Goal: Task Accomplishment & Management: Manage account settings

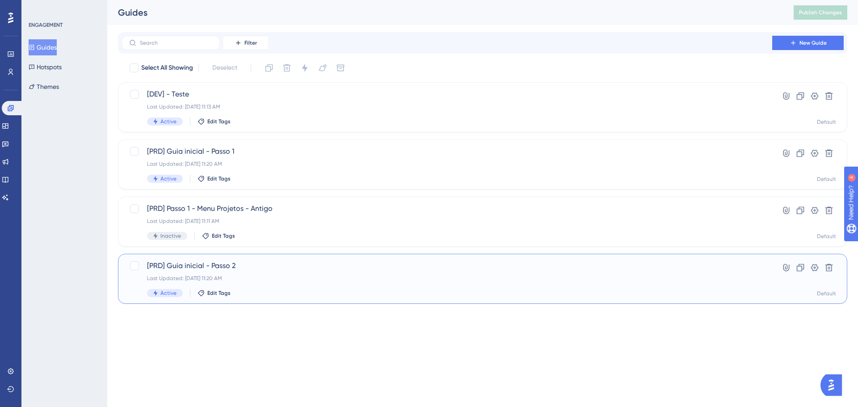
drag, startPoint x: 267, startPoint y: 270, endPoint x: 272, endPoint y: 248, distance: 22.5
click at [272, 248] on div "Select All Showing Deselect [DEV] - Teste Last Updated: Aug 14 2025, 11:13 AM A…" at bounding box center [482, 182] width 729 height 243
click at [262, 0] on html "Performance Users Engagement Widgets Feedback Product Updates Knowledge Base AI…" at bounding box center [429, 0] width 858 height 0
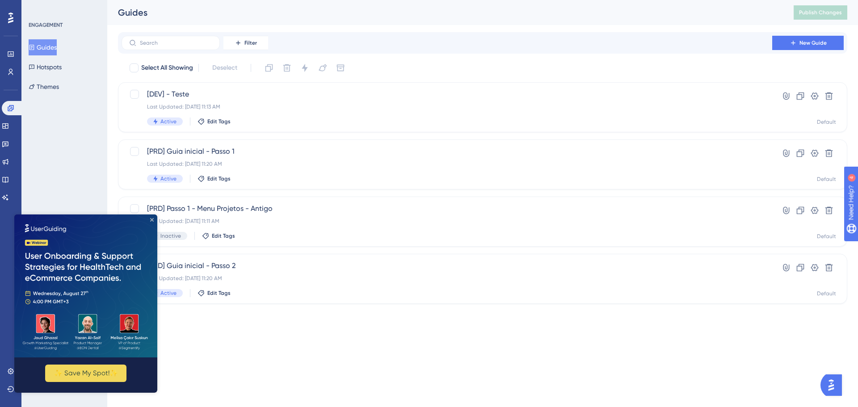
click at [152, 220] on icon "Close Preview" at bounding box center [152, 220] width 4 height 4
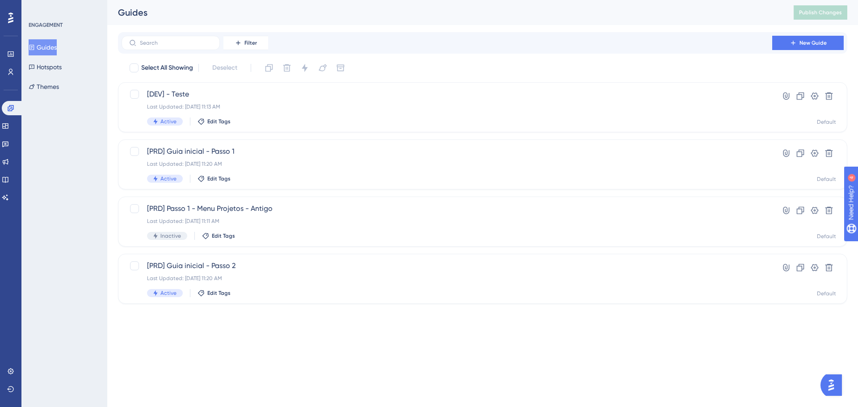
click at [282, 328] on div "Performance Users Engagement Widgets Feedback Product Updates Knowledge Base AI…" at bounding box center [429, 166] width 858 height 332
click at [383, 317] on div "Performance Users Engagement Widgets Feedback Product Updates Knowledge Base AI…" at bounding box center [482, 159] width 750 height 318
click at [342, 319] on div "Performance Users Engagement Widgets Feedback Product Updates Knowledge Base AI…" at bounding box center [429, 166] width 858 height 332
click at [239, 162] on div "Last Updated: Aug 14 2025, 11:20 AM" at bounding box center [446, 163] width 599 height 7
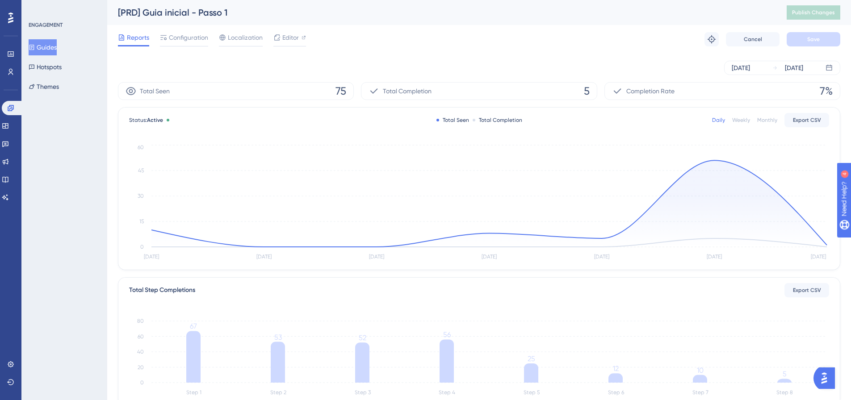
click at [57, 47] on button "Guides" at bounding box center [43, 47] width 28 height 16
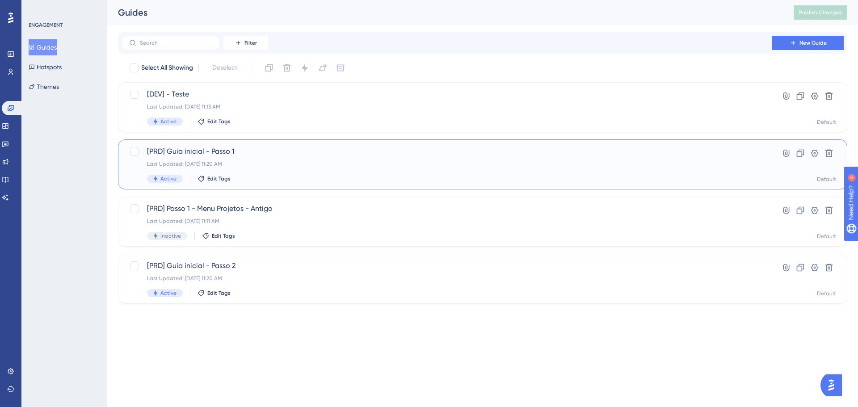
click at [272, 166] on div "Last Updated: Aug 14 2025, 11:20 AM" at bounding box center [446, 163] width 599 height 7
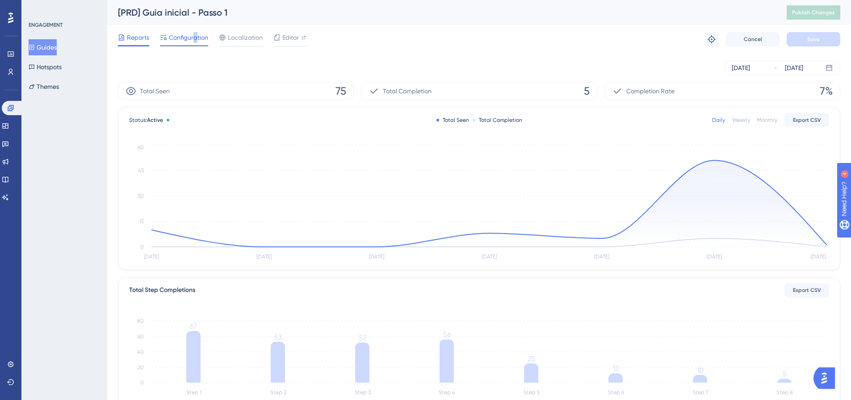
drag, startPoint x: 196, startPoint y: 42, endPoint x: 188, endPoint y: 41, distance: 8.1
click at [195, 41] on span "Configuration" at bounding box center [188, 37] width 39 height 11
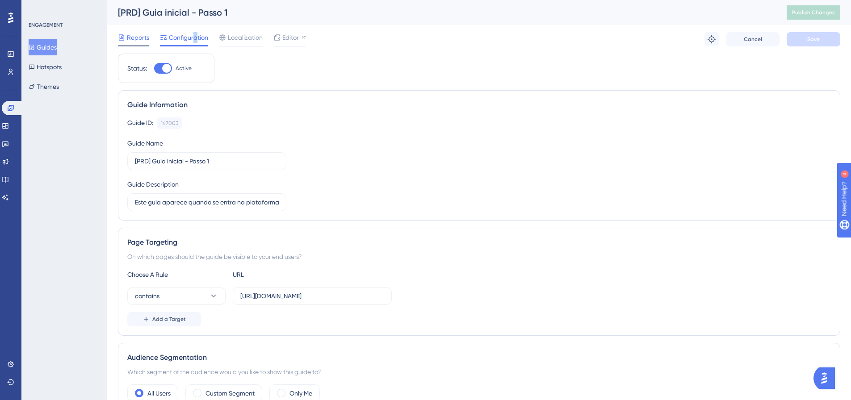
click at [139, 42] on span "Reports" at bounding box center [138, 37] width 22 height 11
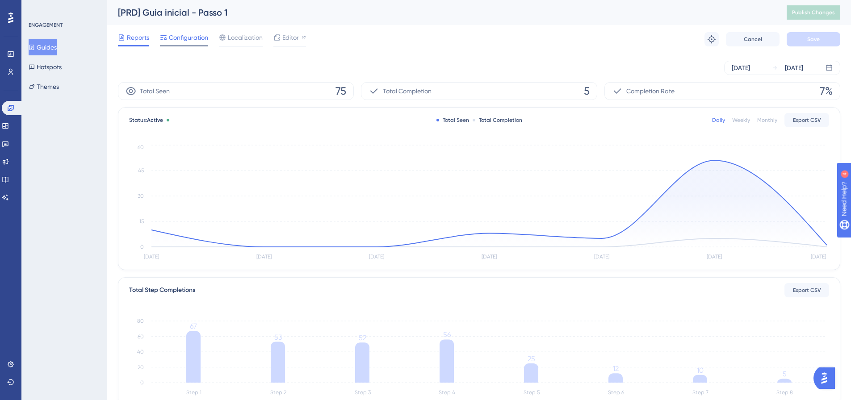
click at [176, 38] on span "Configuration" at bounding box center [188, 37] width 39 height 11
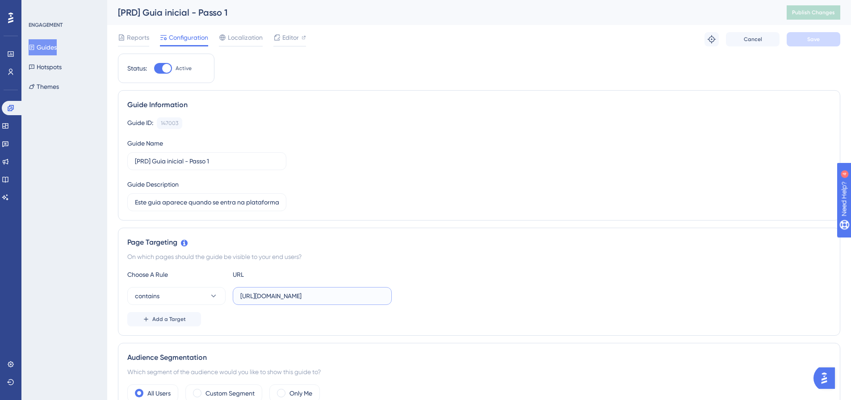
drag, startPoint x: 350, startPoint y: 300, endPoint x: 240, endPoint y: 297, distance: 109.9
click at [240, 297] on input "https://cyberinspect.com/app" at bounding box center [312, 296] width 144 height 10
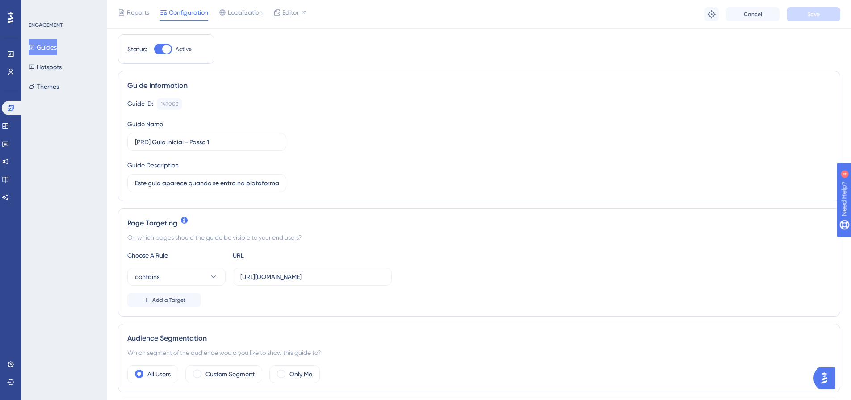
scroll to position [45, 0]
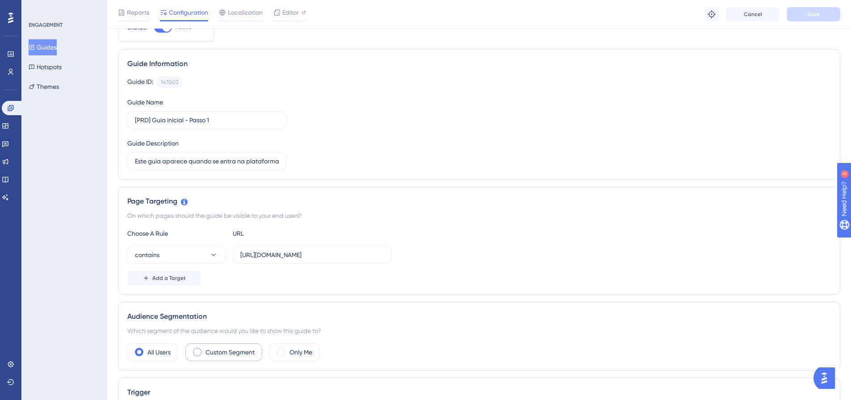
click at [222, 348] on label "Custom Segment" at bounding box center [229, 352] width 49 height 11
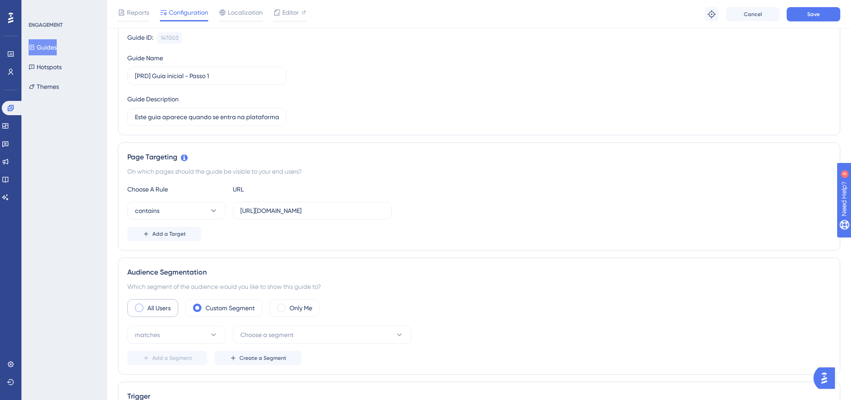
scroll to position [89, 0]
click at [162, 320] on div "All Users Custom Segment Only Me matches Choose a segment Add a Segment Create …" at bounding box center [478, 332] width 703 height 66
click at [162, 327] on button "matches" at bounding box center [176, 335] width 98 height 18
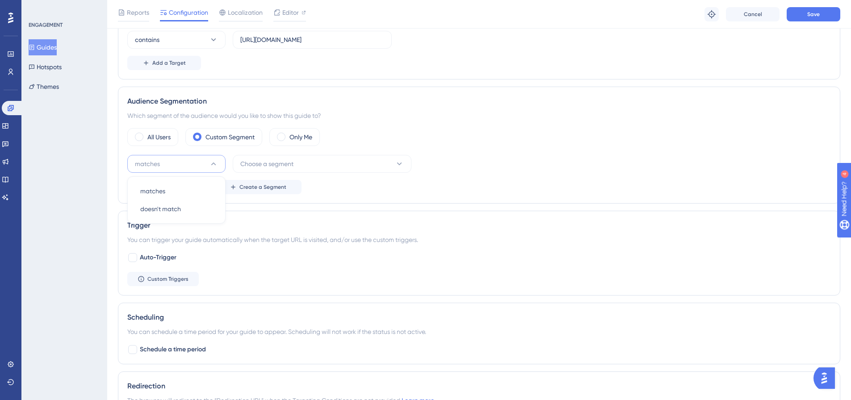
click at [103, 155] on div "ENGAGEMENT Guides Hotspots Themes" at bounding box center [64, 200] width 86 height 400
click at [289, 170] on button "Choose a segment" at bounding box center [322, 164] width 179 height 18
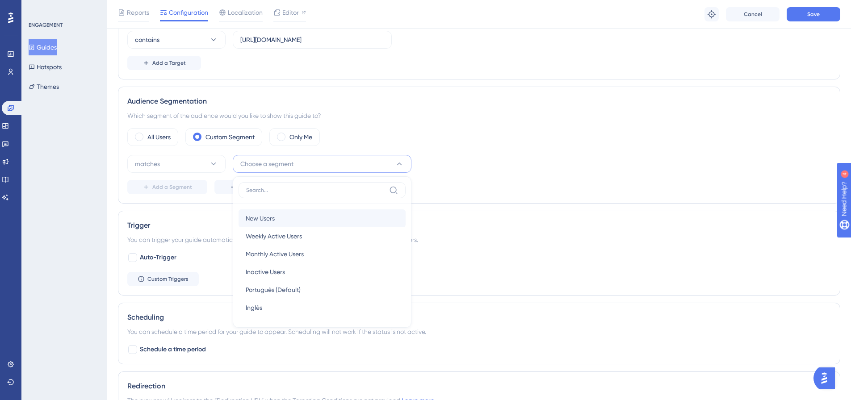
scroll to position [312, 0]
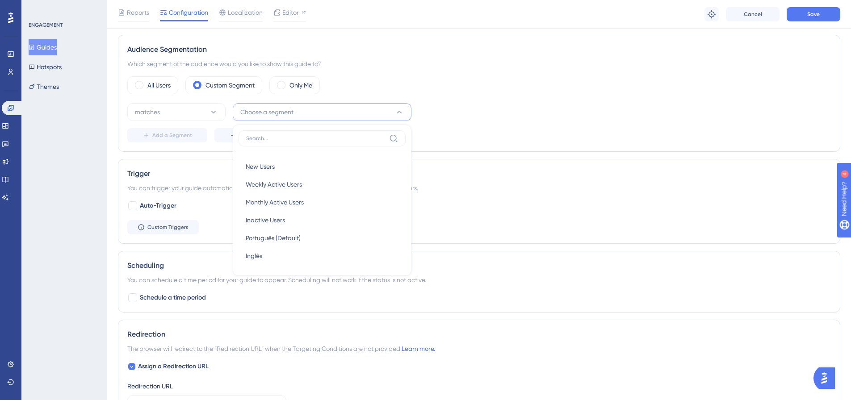
click at [478, 78] on div "All Users Custom Segment Only Me" at bounding box center [478, 85] width 703 height 18
click at [176, 85] on div "All Users" at bounding box center [152, 85] width 51 height 18
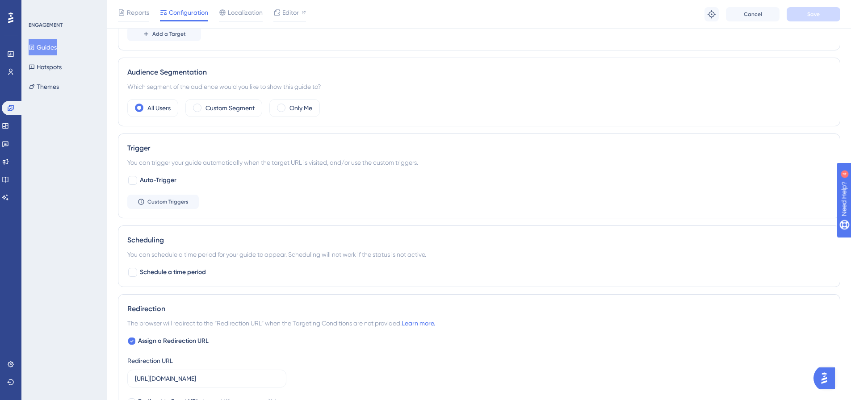
scroll to position [267, 0]
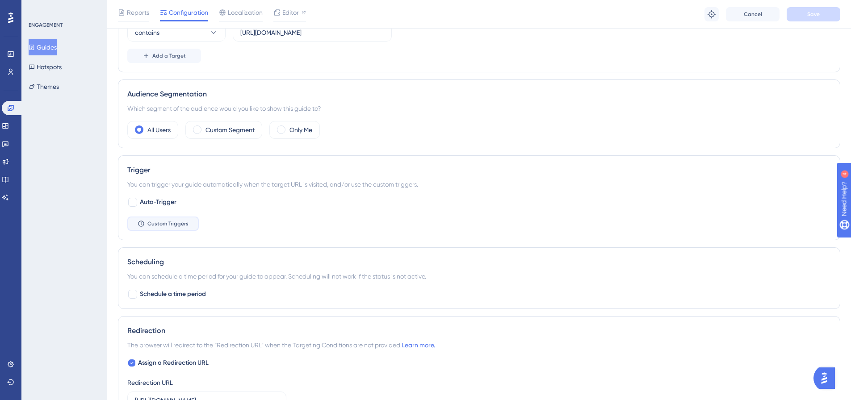
drag, startPoint x: 155, startPoint y: 223, endPoint x: 542, endPoint y: 143, distance: 394.9
click at [155, 223] on span "Custom Triggers" at bounding box center [167, 223] width 41 height 7
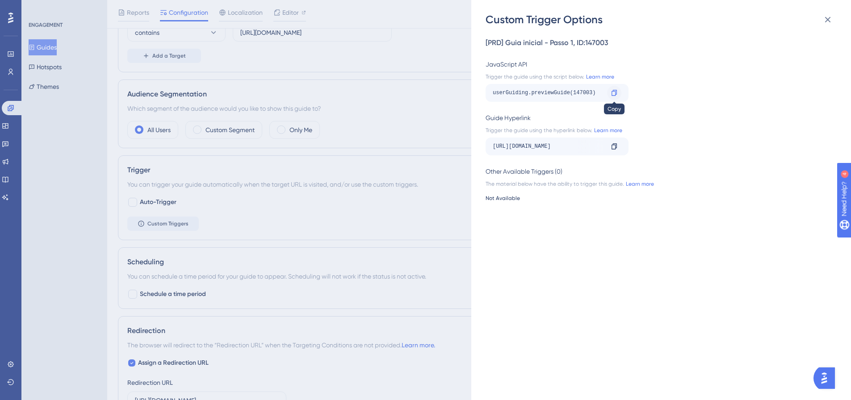
click at [616, 93] on icon at bounding box center [613, 93] width 5 height 6
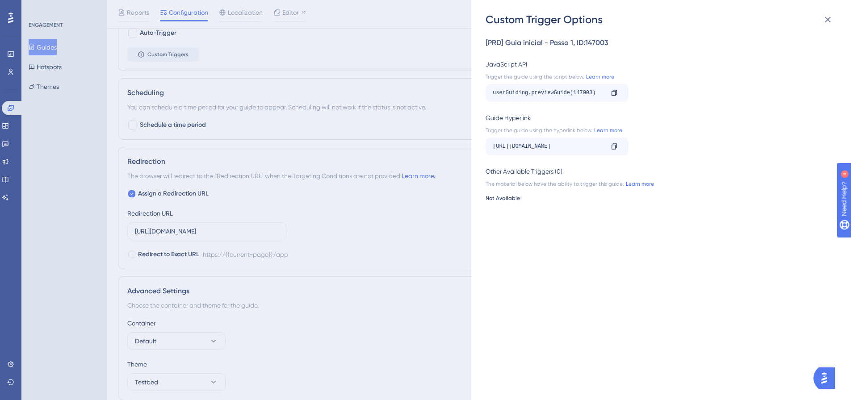
scroll to position [473, 0]
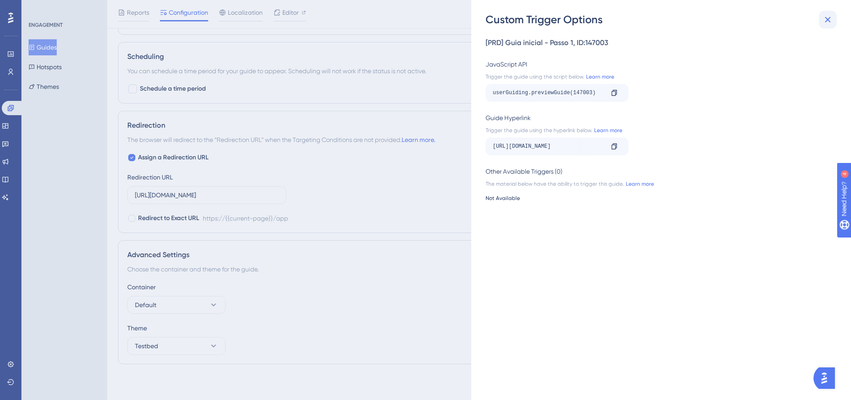
click at [832, 18] on icon at bounding box center [827, 19] width 11 height 11
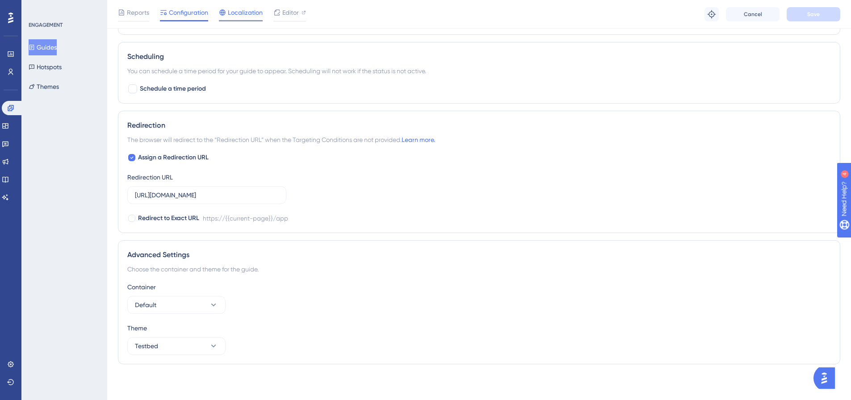
click at [251, 8] on span "Localization" at bounding box center [245, 12] width 35 height 11
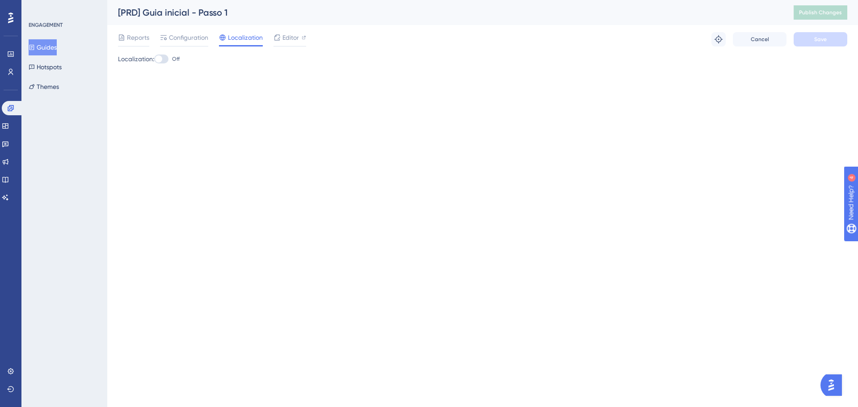
click at [167, 52] on div "Reports Configuration Localization Editor Troubleshoot Cancel Save" at bounding box center [482, 39] width 729 height 29
click at [166, 56] on div at bounding box center [161, 58] width 14 height 9
click at [154, 59] on input "Off" at bounding box center [154, 59] width 0 height 0
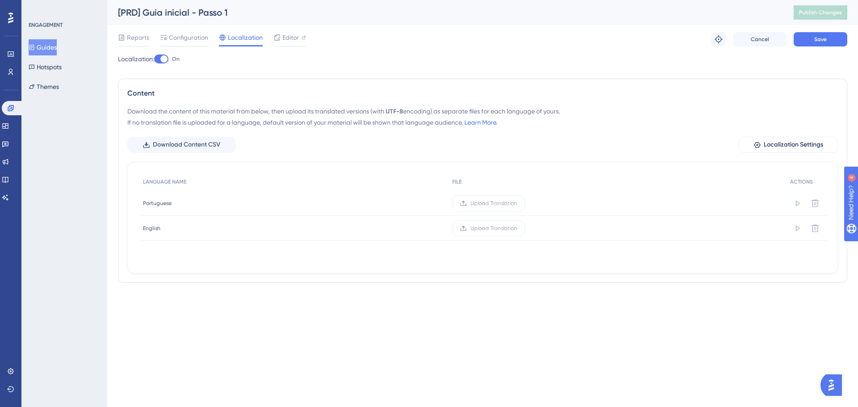
click at [166, 56] on div at bounding box center [163, 58] width 7 height 7
click at [154, 59] on input "On" at bounding box center [154, 59] width 0 height 0
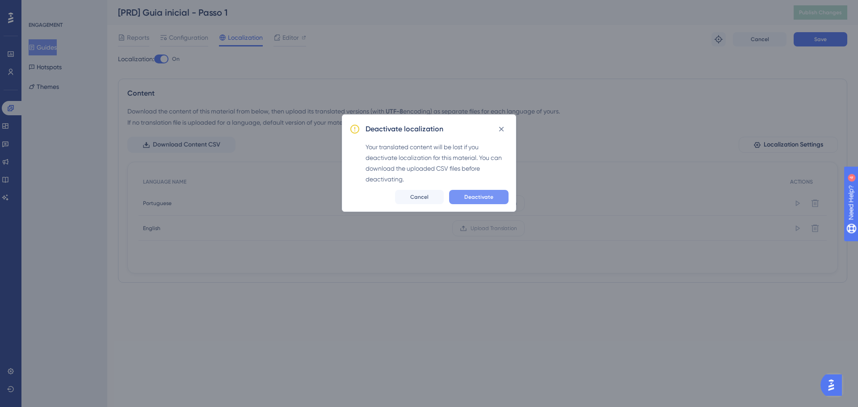
click at [461, 197] on button "Deactivate" at bounding box center [478, 197] width 59 height 14
checkbox input "false"
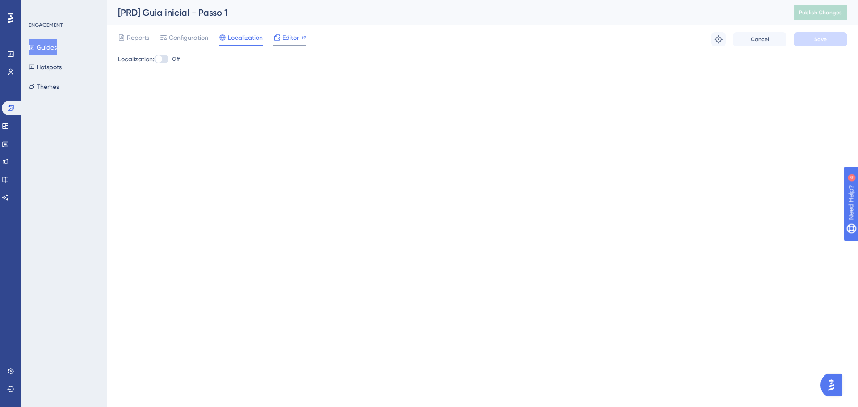
click at [289, 33] on span "Editor" at bounding box center [290, 37] width 17 height 11
click at [183, 41] on span "Configuration" at bounding box center [188, 37] width 39 height 11
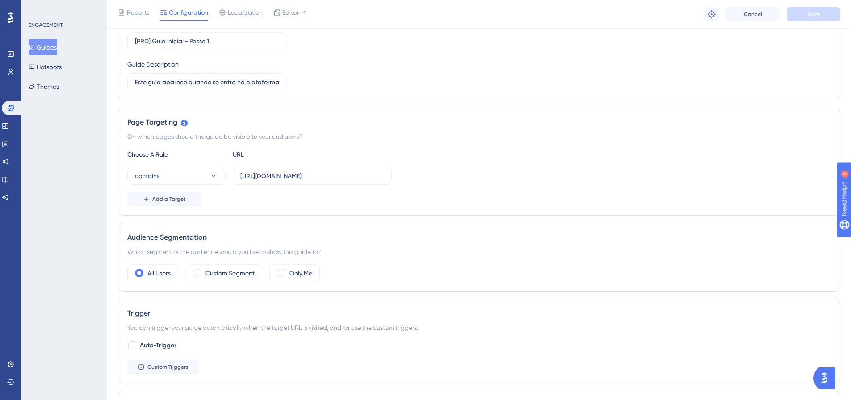
scroll to position [45, 0]
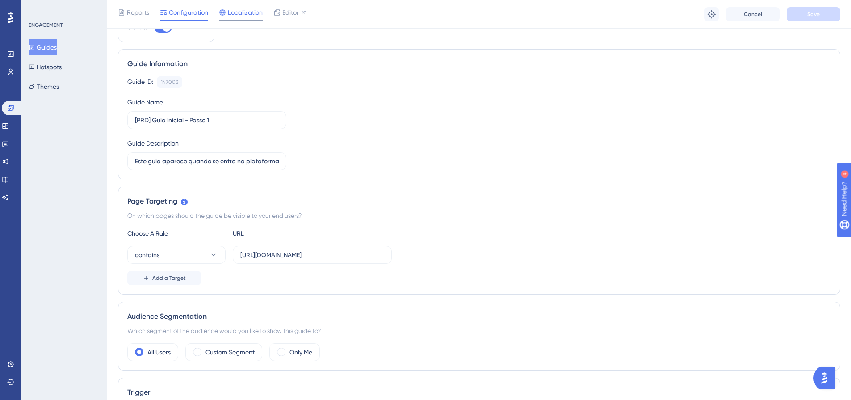
click at [248, 13] on span "Localization" at bounding box center [245, 12] width 35 height 11
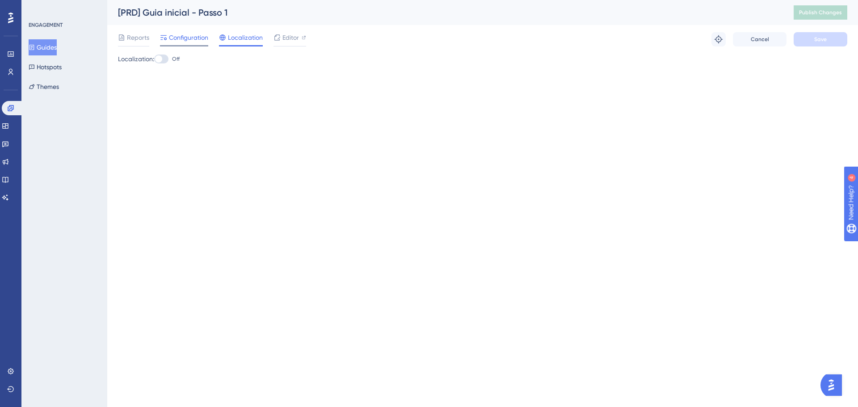
click at [182, 36] on span "Configuration" at bounding box center [188, 37] width 39 height 11
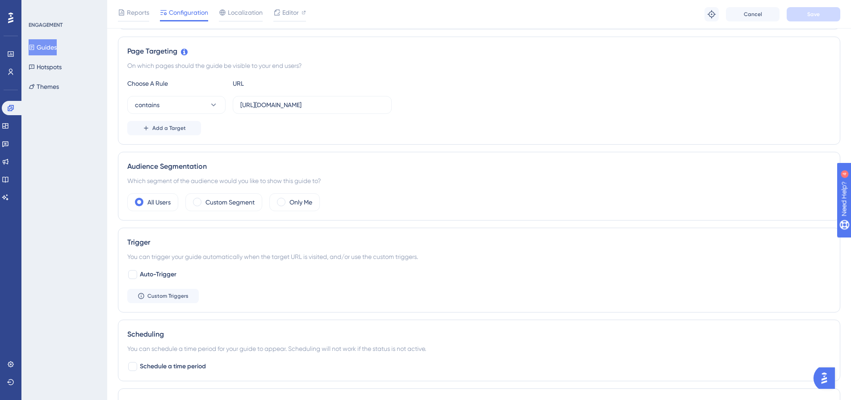
scroll to position [179, 0]
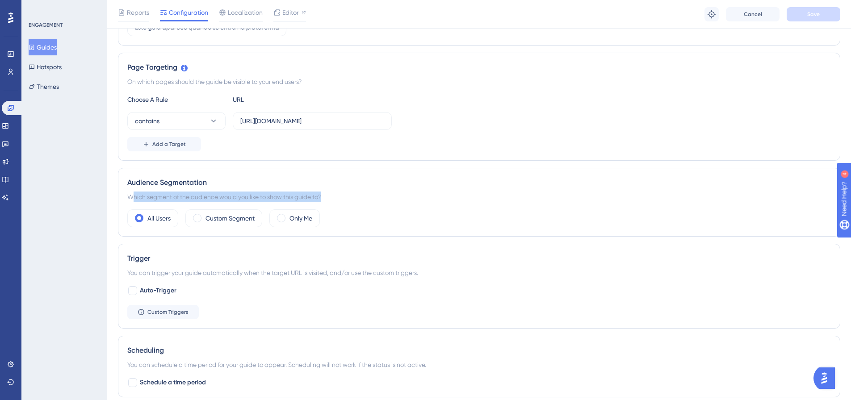
drag, startPoint x: 133, startPoint y: 201, endPoint x: 349, endPoint y: 194, distance: 216.7
click at [349, 194] on div "Which segment of the audience would you like to show this guide to?" at bounding box center [478, 197] width 703 height 11
click at [229, 216] on label "Custom Segment" at bounding box center [229, 218] width 49 height 11
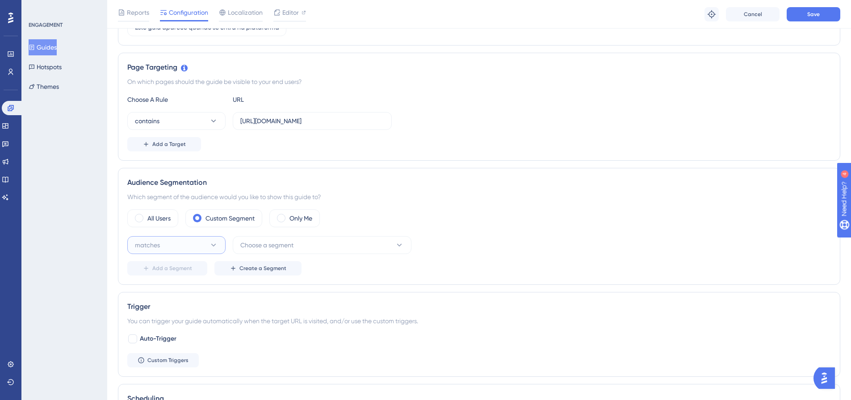
click at [209, 239] on button "matches" at bounding box center [176, 245] width 98 height 18
click at [205, 248] on button "matches" at bounding box center [176, 245] width 98 height 18
click at [194, 249] on button "matches" at bounding box center [176, 245] width 98 height 18
click at [180, 269] on div "matches matches" at bounding box center [176, 273] width 72 height 18
click at [292, 243] on span "Choose a segment" at bounding box center [266, 245] width 53 height 11
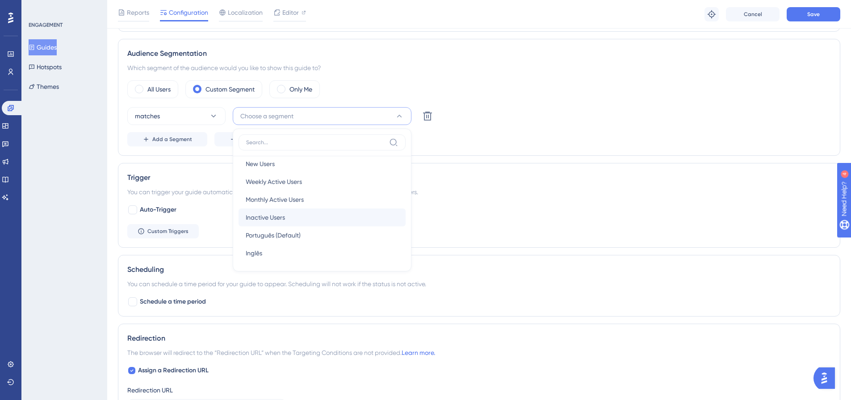
scroll to position [8, 0]
click at [513, 142] on div "Add a Segment Create a Segment" at bounding box center [478, 139] width 703 height 14
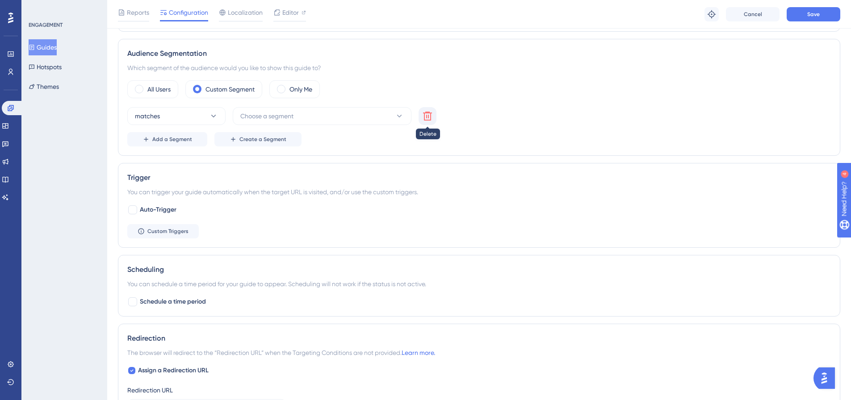
click at [429, 114] on icon at bounding box center [427, 116] width 11 height 11
click at [251, 14] on span "Localization" at bounding box center [245, 12] width 35 height 11
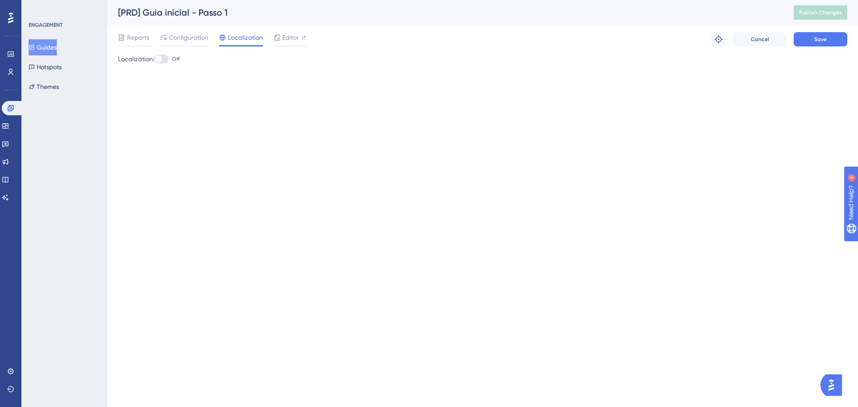
click at [162, 58] on div at bounding box center [158, 58] width 7 height 7
click at [154, 59] on input "Off" at bounding box center [154, 59] width 0 height 0
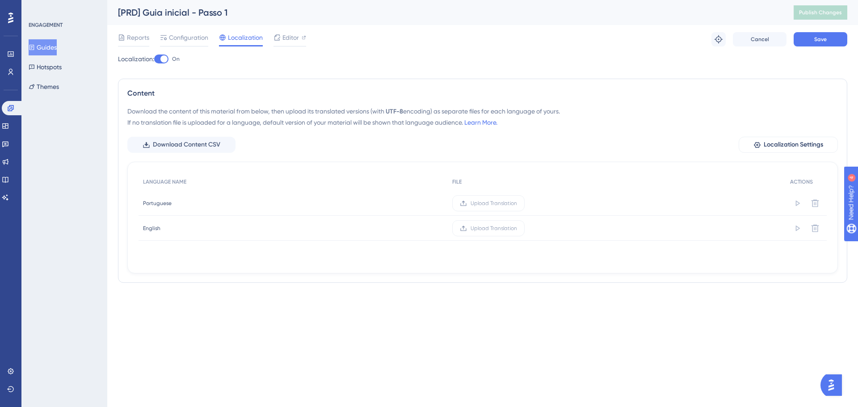
click at [167, 60] on div at bounding box center [163, 58] width 7 height 7
click at [154, 59] on input "On" at bounding box center [154, 59] width 0 height 0
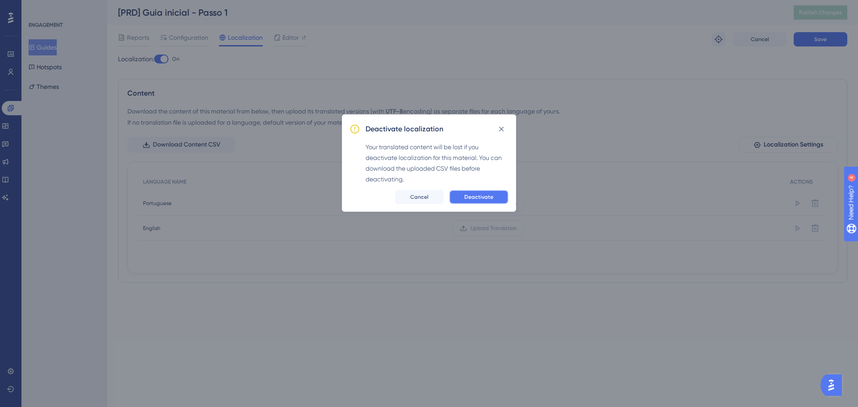
click at [491, 198] on span "Deactivate" at bounding box center [478, 196] width 29 height 7
checkbox input "false"
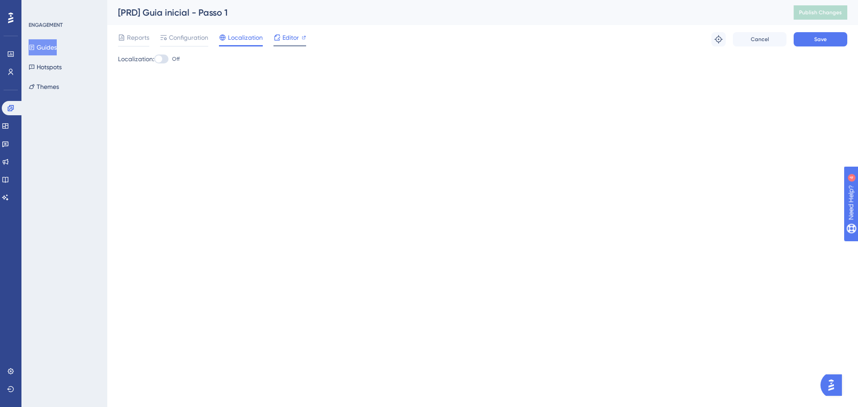
click at [290, 37] on span "Editor" at bounding box center [290, 37] width 17 height 11
click at [399, 80] on div "Performance Users Engagement Widgets Feedback Product Updates Knowledge Base AI…" at bounding box center [482, 46] width 750 height 93
click at [213, 36] on div "Reports Configuration Localization Editor" at bounding box center [212, 39] width 188 height 14
click at [203, 38] on span "Configuration" at bounding box center [188, 37] width 39 height 11
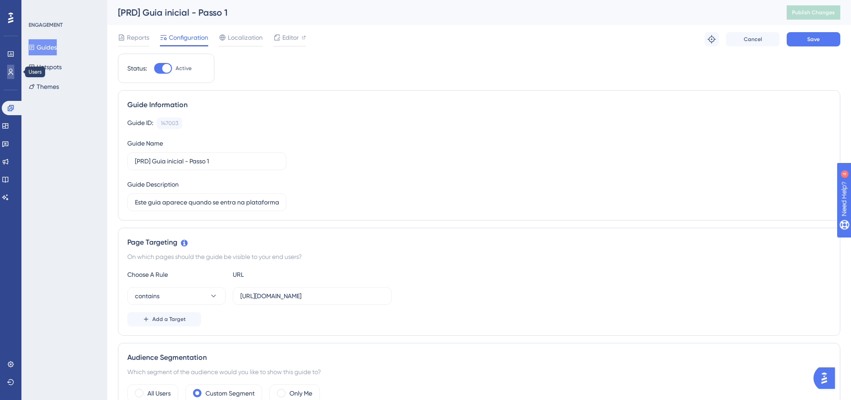
click at [14, 75] on icon at bounding box center [10, 71] width 7 height 7
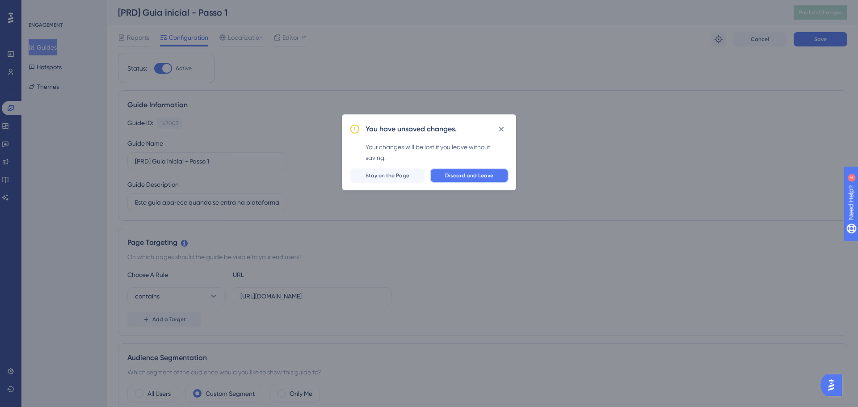
click at [471, 177] on span "Discard and Leave" at bounding box center [469, 175] width 48 height 7
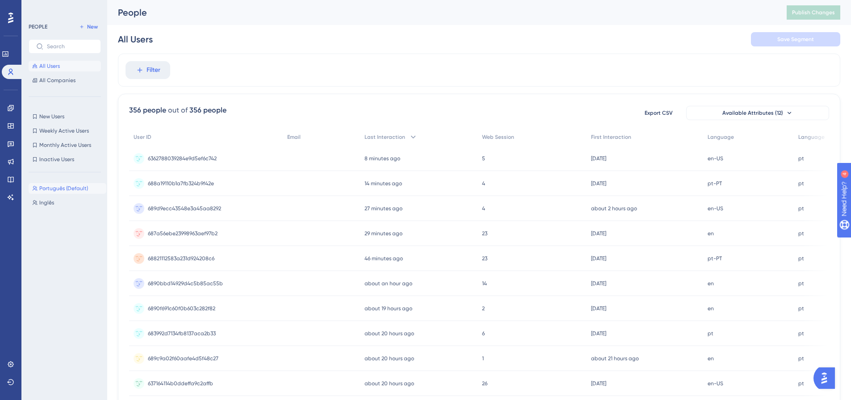
click at [59, 185] on span "Português (Default)" at bounding box center [63, 188] width 49 height 7
drag, startPoint x: 6, startPoint y: 106, endPoint x: 12, endPoint y: 125, distance: 19.6
click at [7, 106] on link at bounding box center [10, 108] width 7 height 14
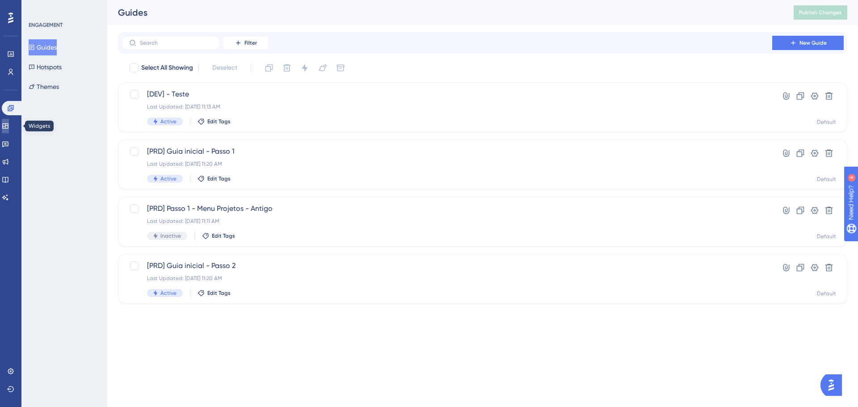
click at [9, 126] on link at bounding box center [5, 126] width 7 height 14
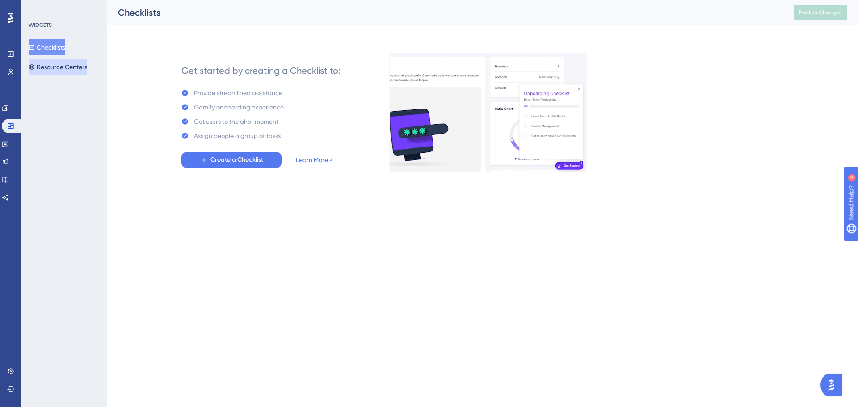
click at [62, 70] on button "Resource Centers" at bounding box center [58, 67] width 59 height 16
